Goal: Task Accomplishment & Management: Manage account settings

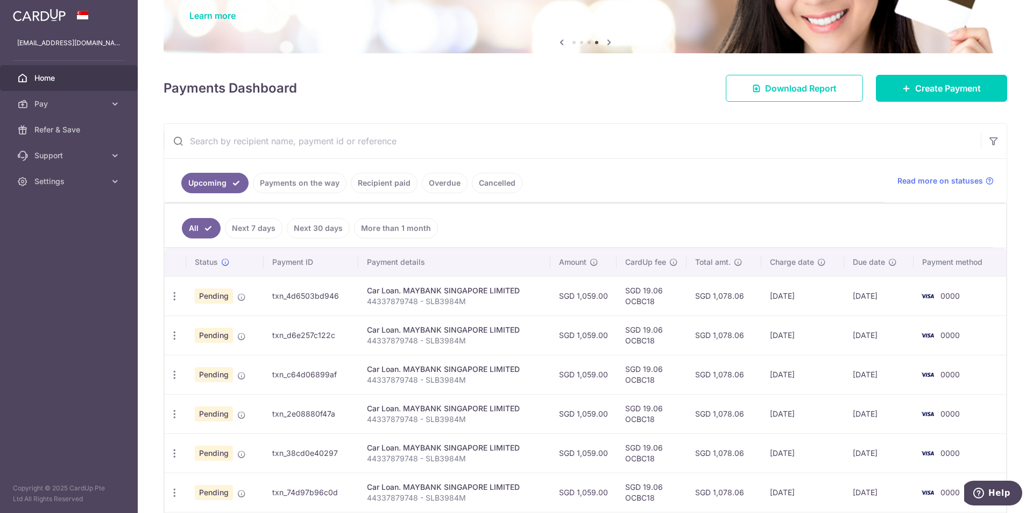
scroll to position [108, 0]
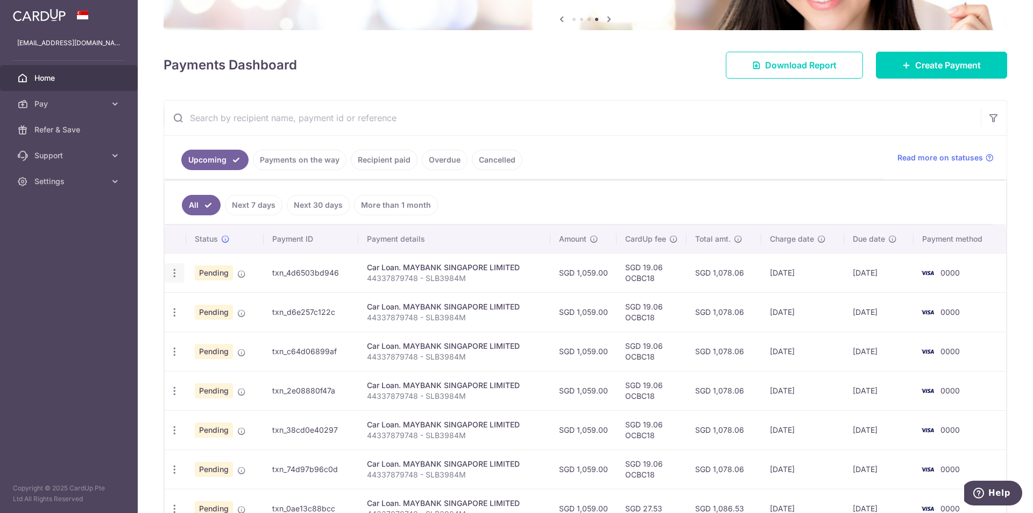
click at [174, 270] on icon "button" at bounding box center [174, 272] width 11 height 11
click at [234, 305] on span "Update payment" at bounding box center [231, 302] width 73 height 13
radio input "true"
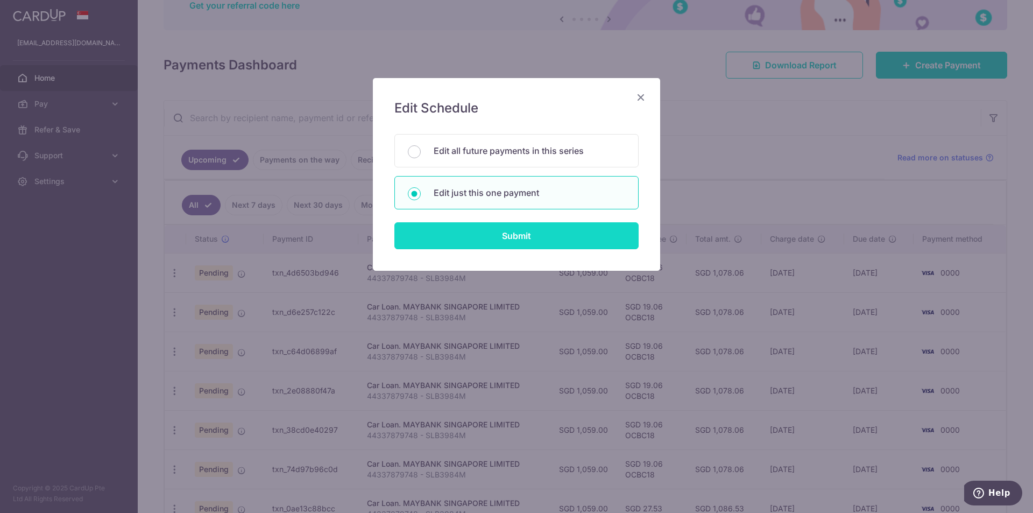
click at [523, 240] on input "Submit" at bounding box center [516, 235] width 244 height 27
radio input "true"
type input "1,059.00"
type input "[DATE]"
type input "44337879748 - SLB3984M"
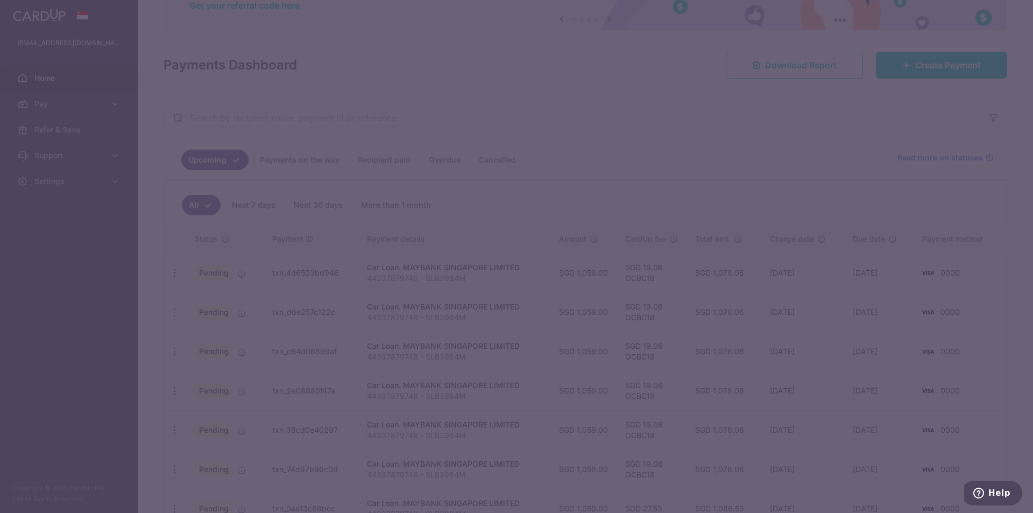
type input "OCBC18"
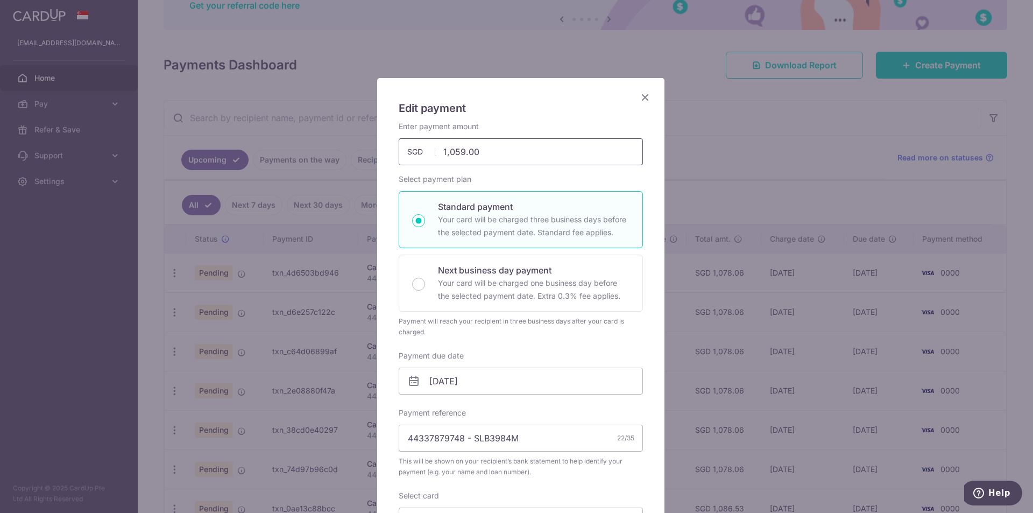
drag, startPoint x: 484, startPoint y: 157, endPoint x: 424, endPoint y: 157, distance: 60.3
click at [424, 157] on input "1,059.00" at bounding box center [521, 151] width 244 height 27
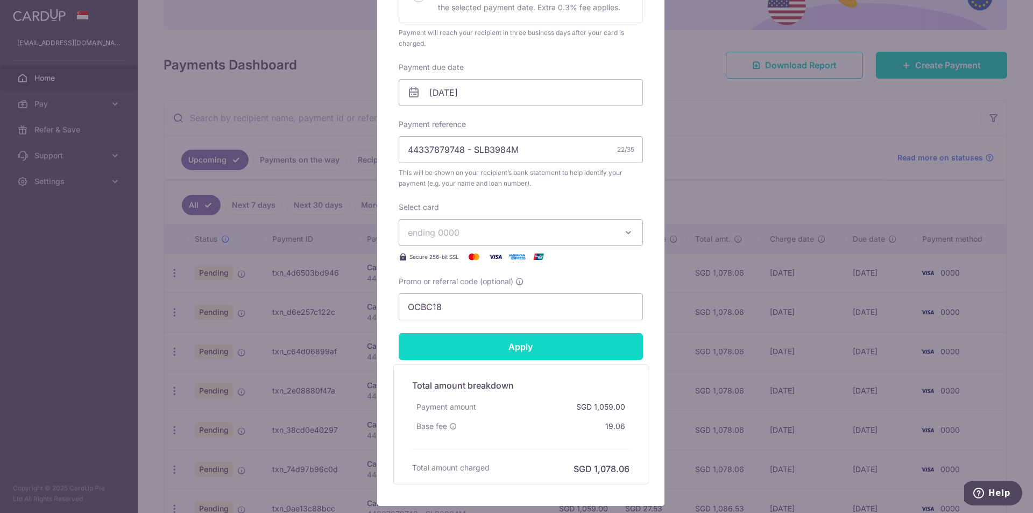
scroll to position [323, 0]
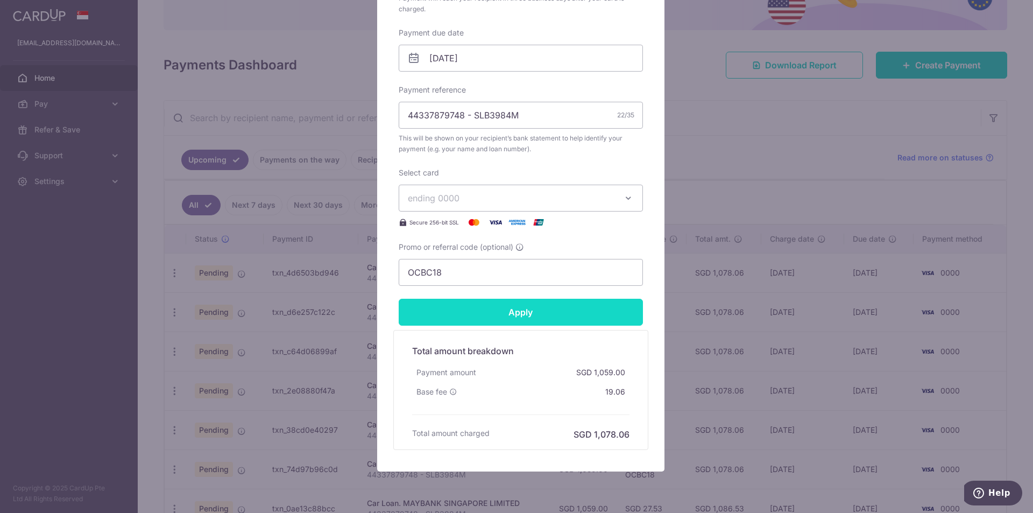
type input "925.00"
click at [518, 316] on input "Apply" at bounding box center [521, 312] width 244 height 27
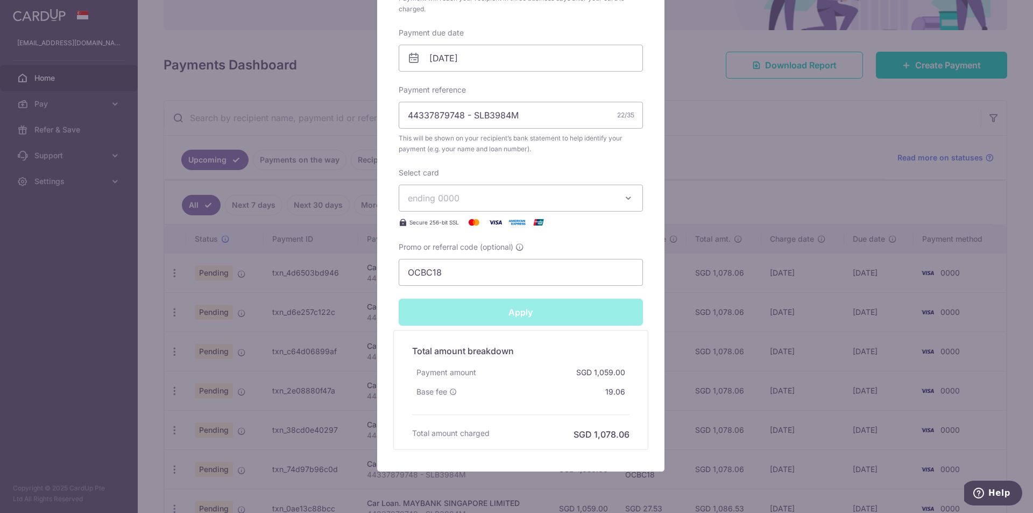
type input "Successfully Applied"
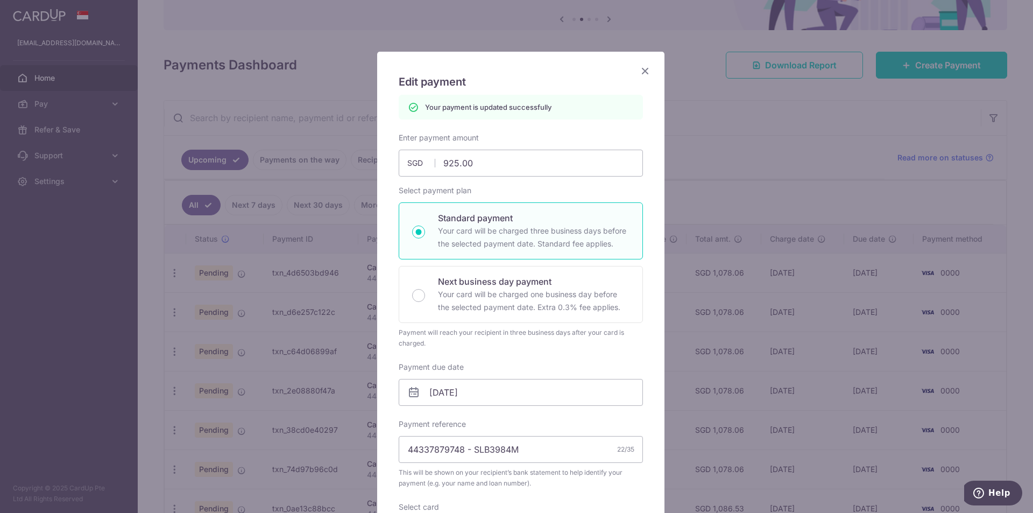
scroll to position [0, 0]
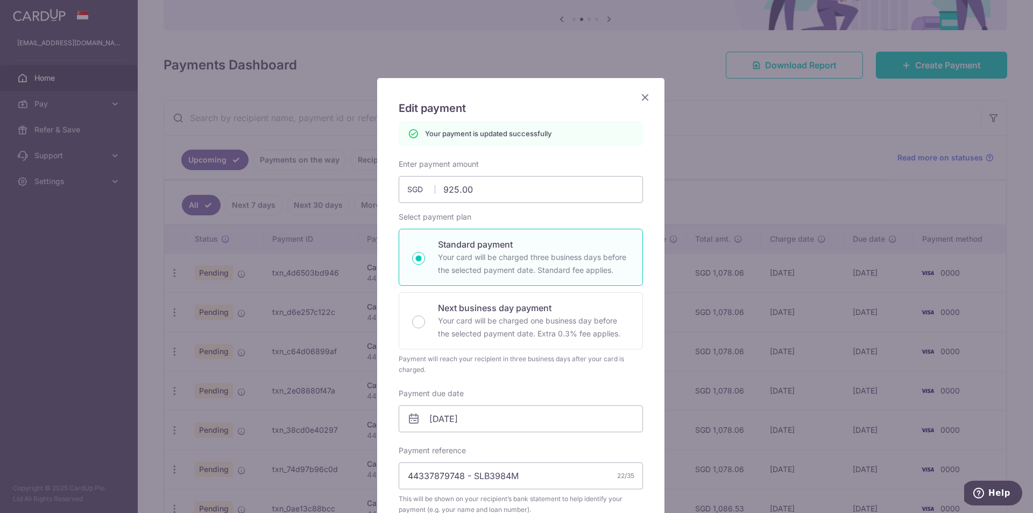
click at [643, 98] on icon "Close" at bounding box center [645, 96] width 13 height 13
